Goal: Register for event/course

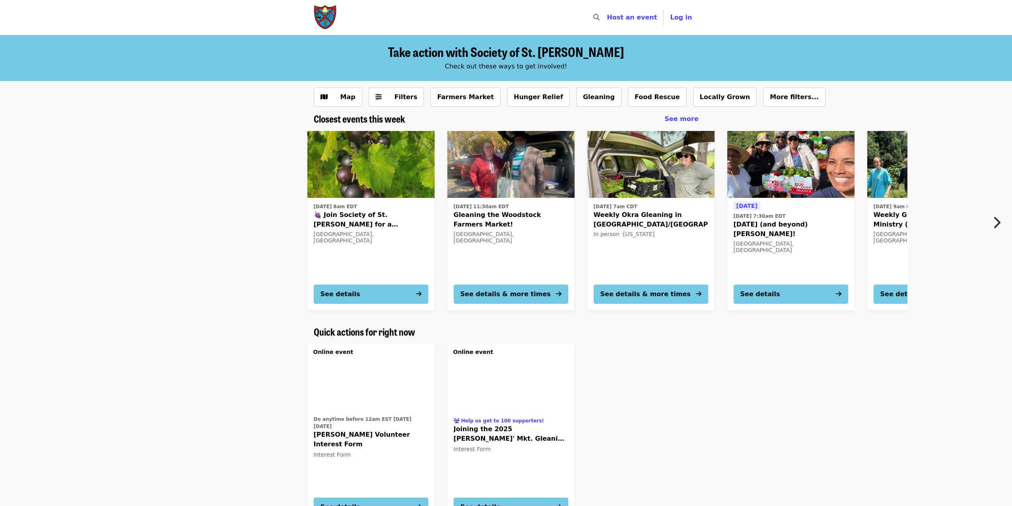
click at [996, 221] on icon "chevron-right icon" at bounding box center [997, 222] width 8 height 15
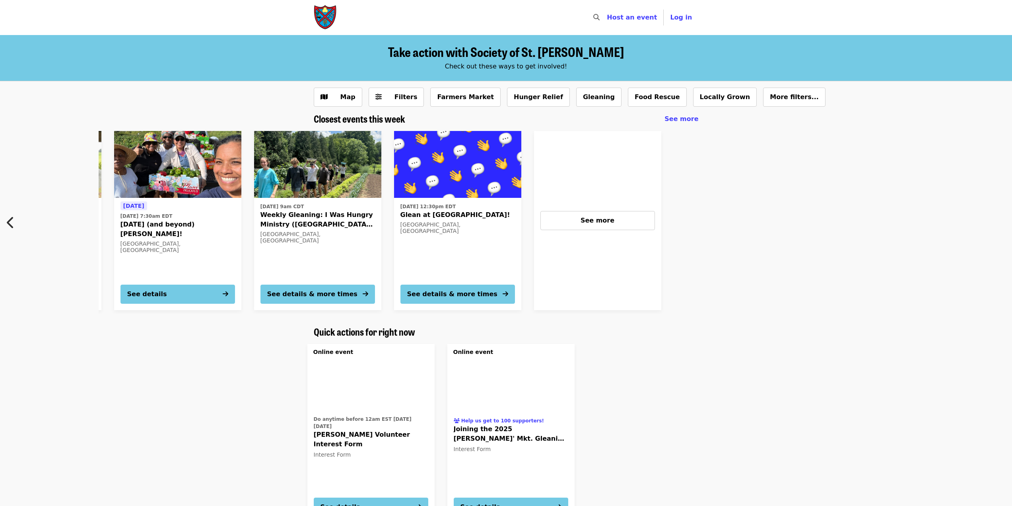
scroll to position [0, 678]
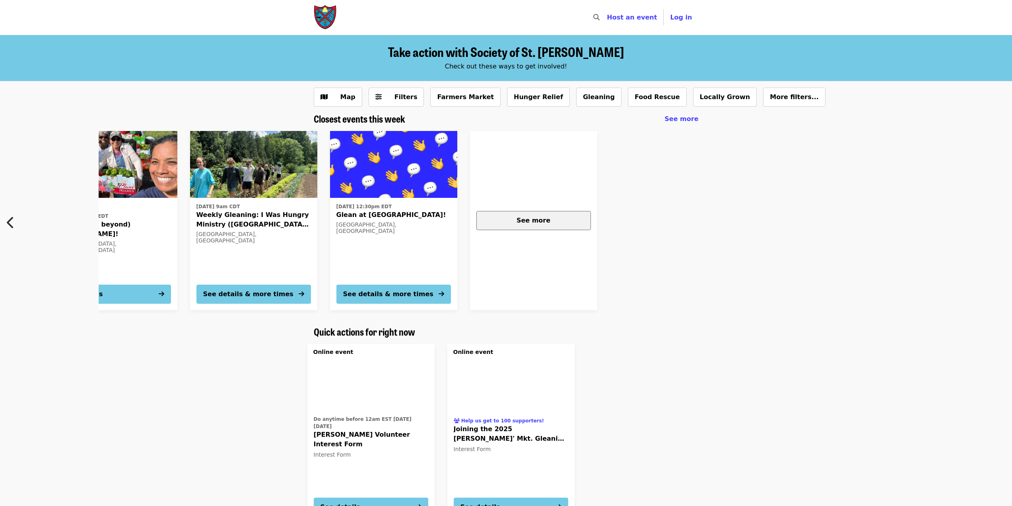
click at [521, 219] on span "See more" at bounding box center [534, 220] width 34 height 8
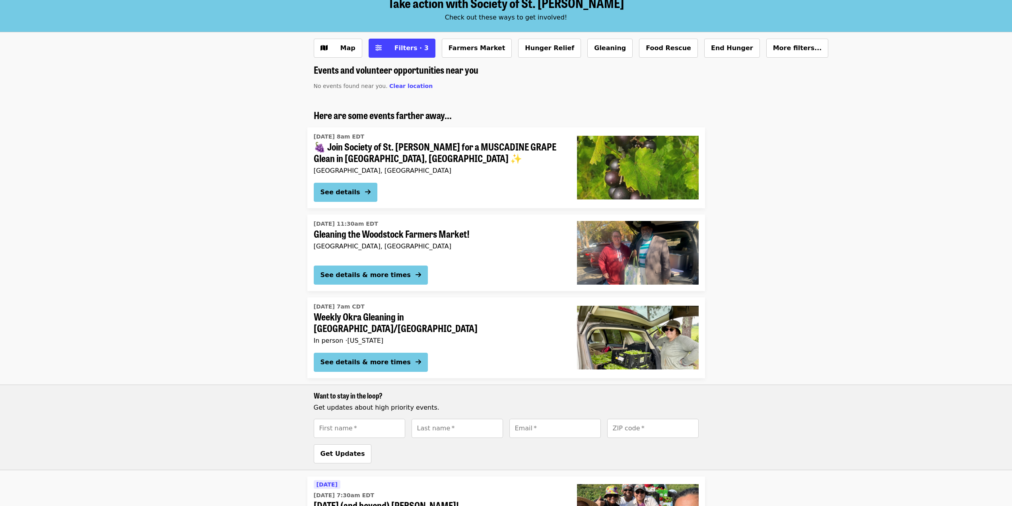
scroll to position [32, 0]
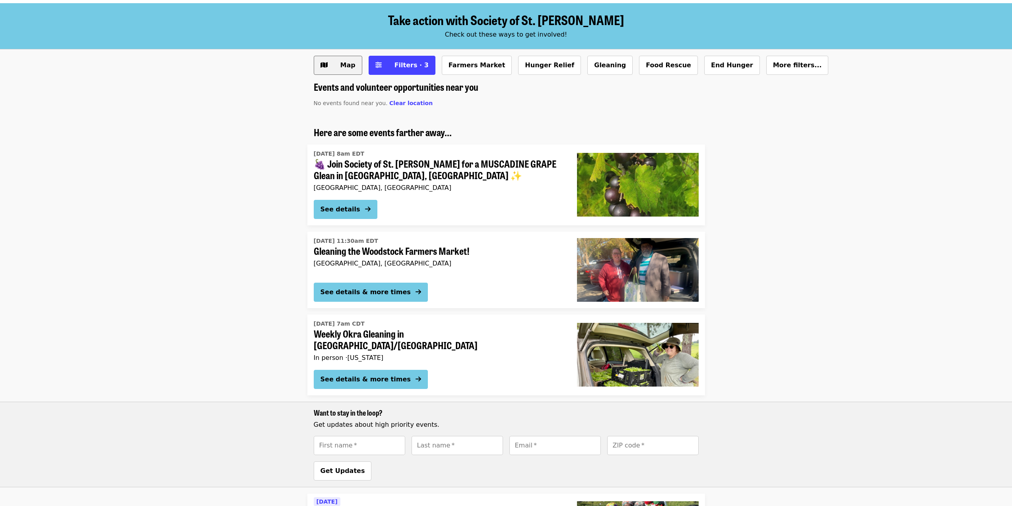
click at [328, 61] on button "Map" at bounding box center [338, 65] width 49 height 19
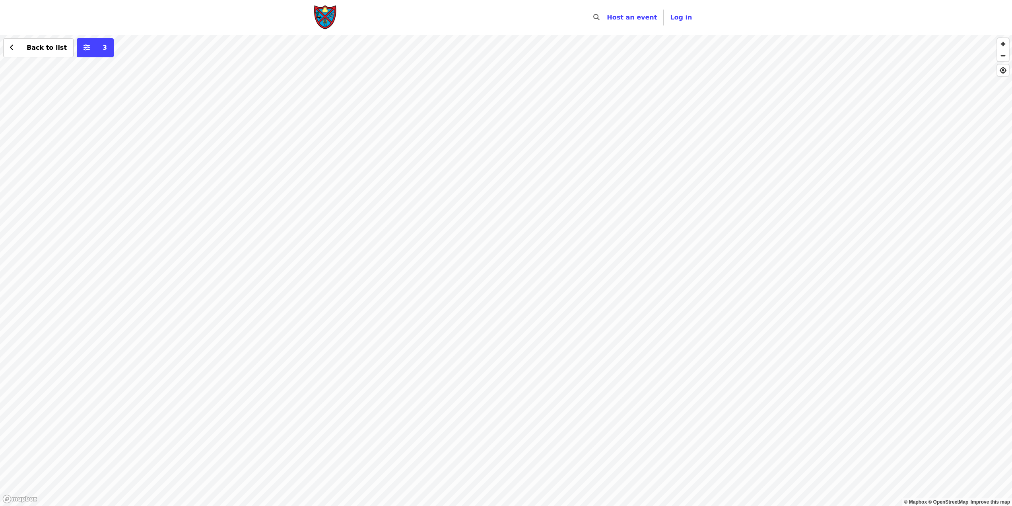
drag, startPoint x: 524, startPoint y: 392, endPoint x: 558, endPoint y: 175, distance: 219.9
click at [558, 175] on div "Back to list 3" at bounding box center [506, 270] width 1012 height 471
drag, startPoint x: 543, startPoint y: 317, endPoint x: 599, endPoint y: 77, distance: 246.6
click at [599, 77] on div "Back to list 3" at bounding box center [506, 270] width 1012 height 471
click at [533, 228] on div "Back to list 3" at bounding box center [506, 270] width 1012 height 471
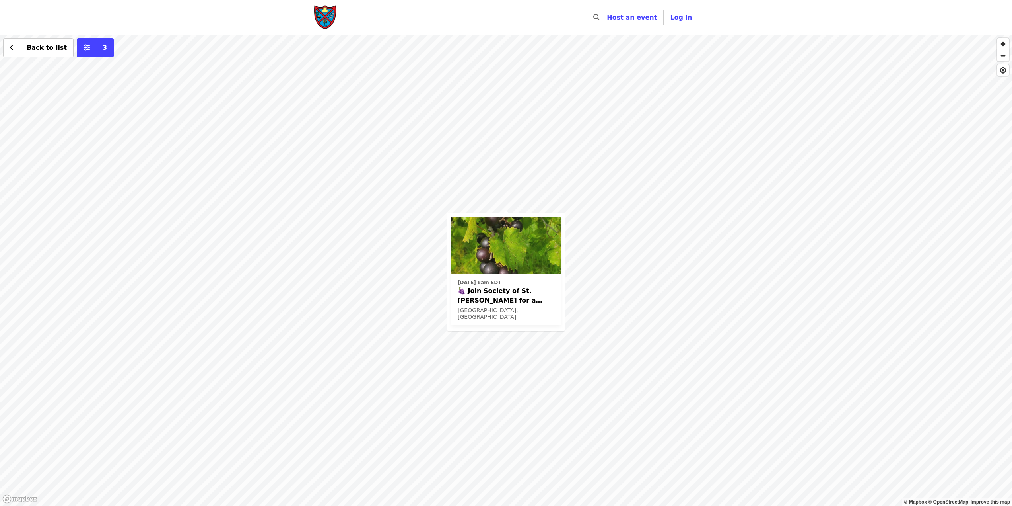
click at [526, 257] on img at bounding box center [506, 244] width 109 height 57
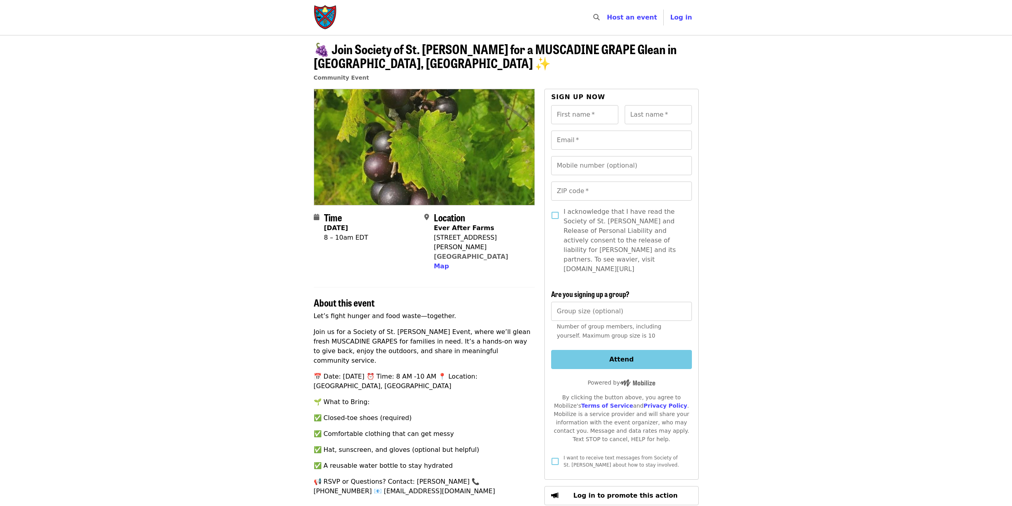
scroll to position [40, 0]
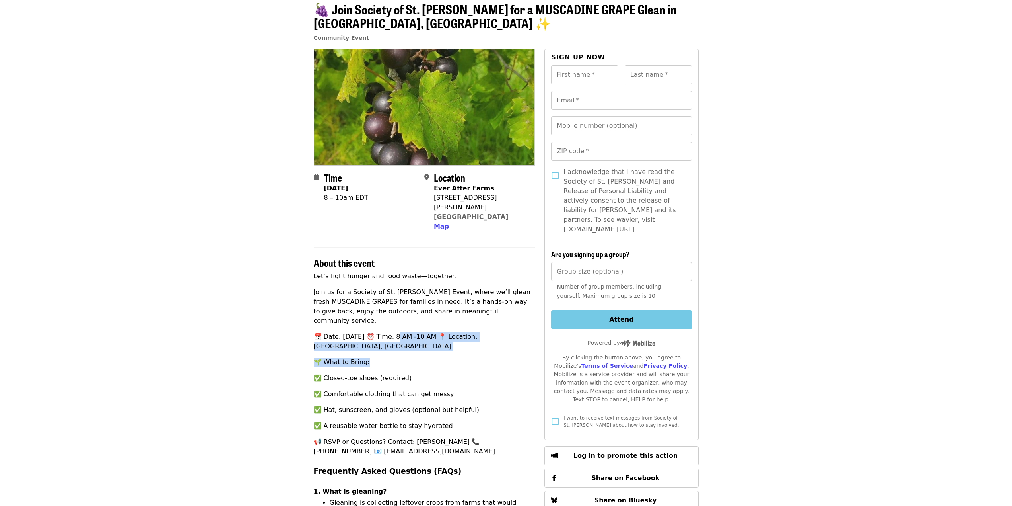
drag, startPoint x: 394, startPoint y: 321, endPoint x: 477, endPoint y: 331, distance: 84.2
click at [477, 331] on div "Let’s fight hunger and food waste—together. Join us for a Society of St. Andrew…" at bounding box center [425, 508] width 222 height 474
click at [478, 357] on p "🌱 What to Bring:" at bounding box center [425, 362] width 222 height 10
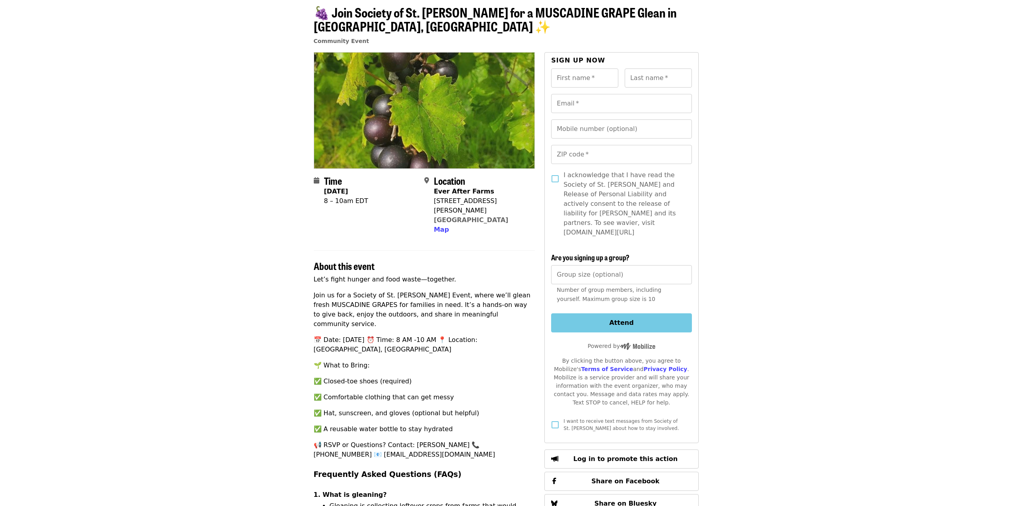
scroll to position [0, 0]
